Goal: Check status: Check status

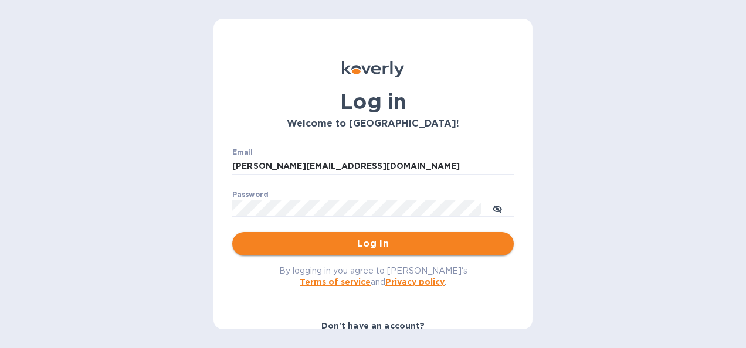
click at [354, 245] on span "Log in" at bounding box center [373, 244] width 263 height 14
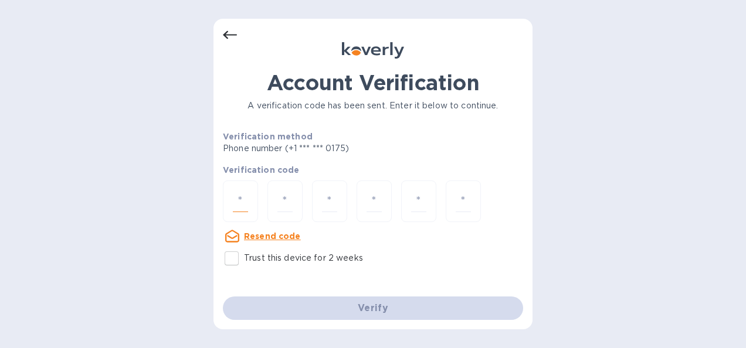
click at [239, 198] on input "number" at bounding box center [240, 202] width 15 height 22
type input "9"
type input "0"
type input "3"
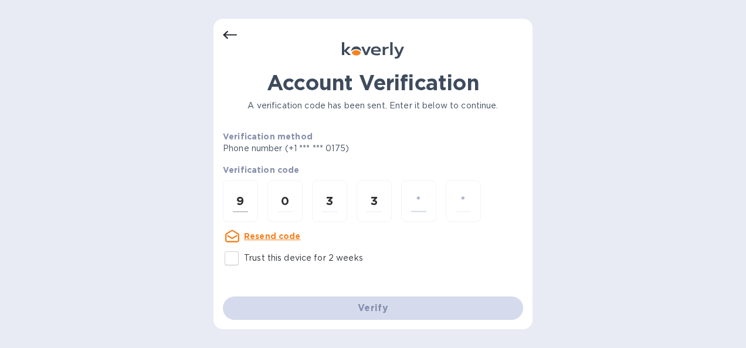
type input "4"
type input "8"
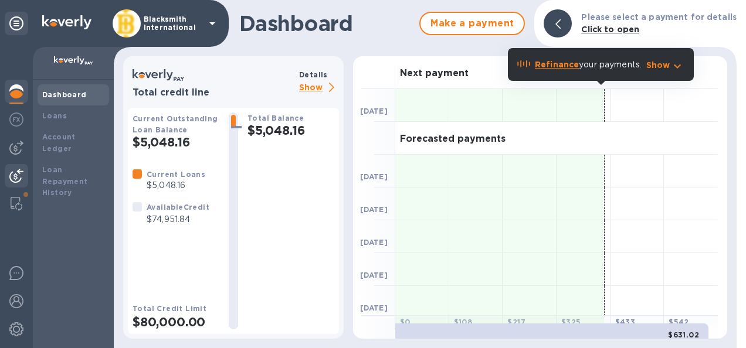
click at [19, 174] on img at bounding box center [16, 176] width 14 height 14
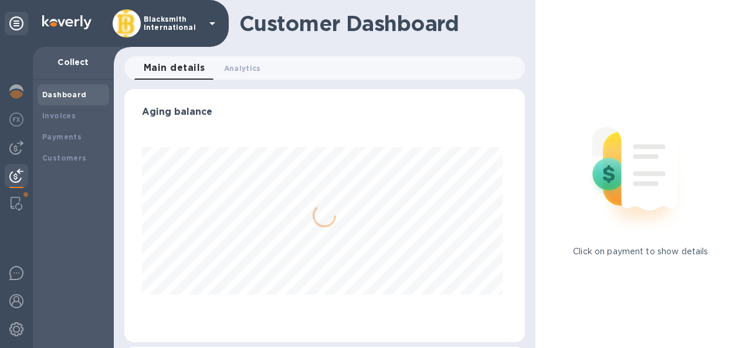
scroll to position [253, 395]
click at [72, 138] on b "Payments" at bounding box center [61, 137] width 39 height 9
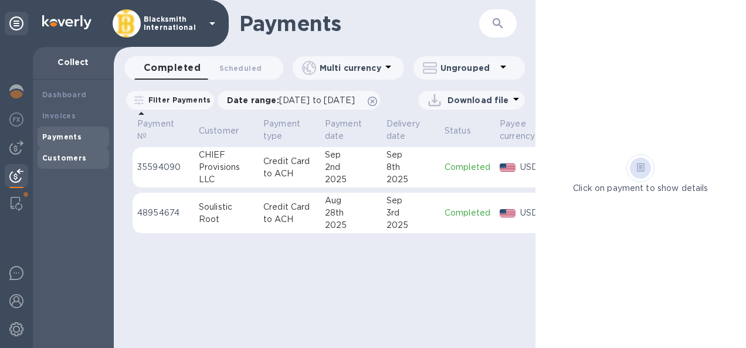
click at [67, 161] on b "Customers" at bounding box center [64, 158] width 45 height 9
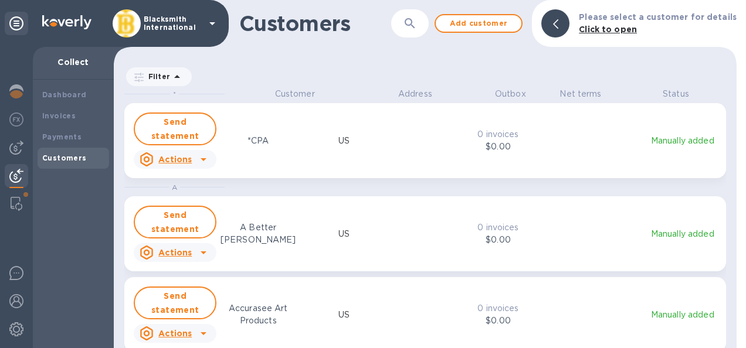
scroll to position [251, 618]
